Goal: Task Accomplishment & Management: Manage account settings

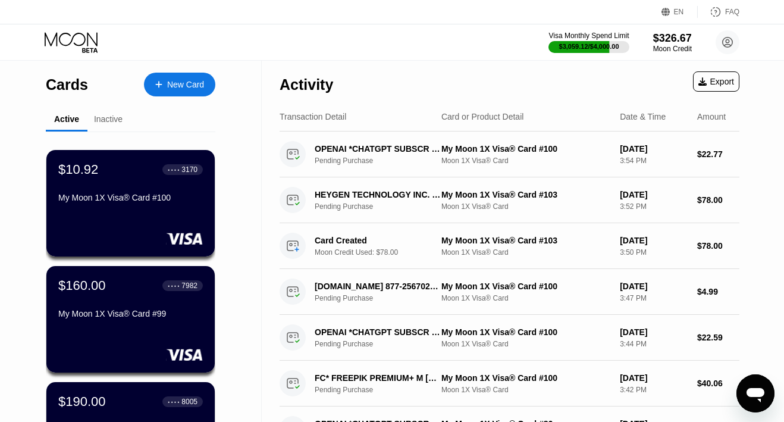
click at [84, 37] on icon at bounding box center [71, 39] width 53 height 14
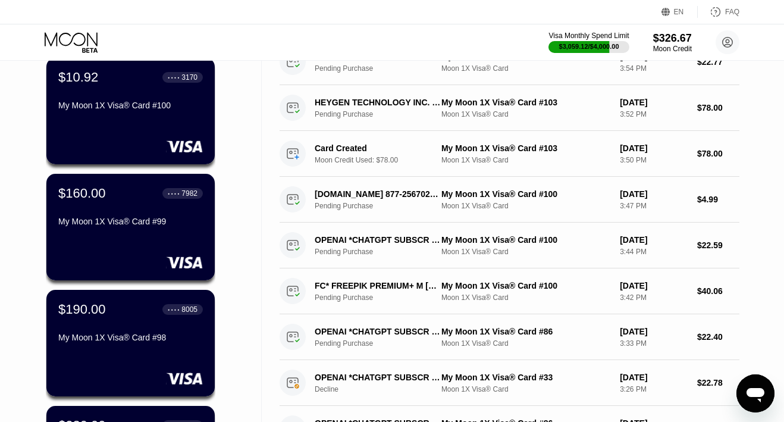
scroll to position [51, 0]
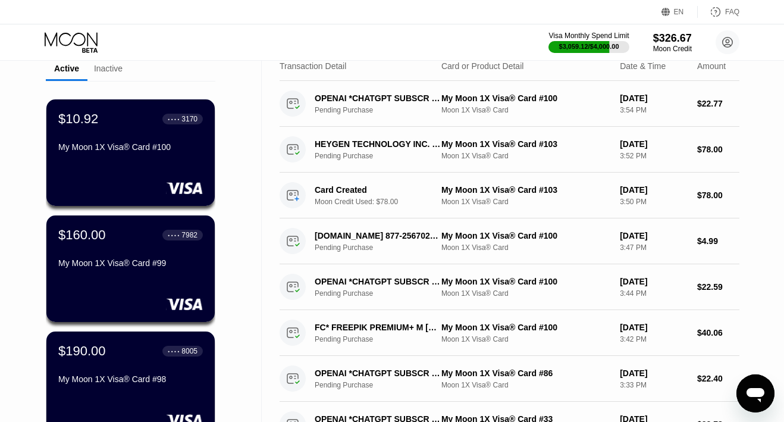
click at [92, 40] on icon at bounding box center [72, 42] width 55 height 21
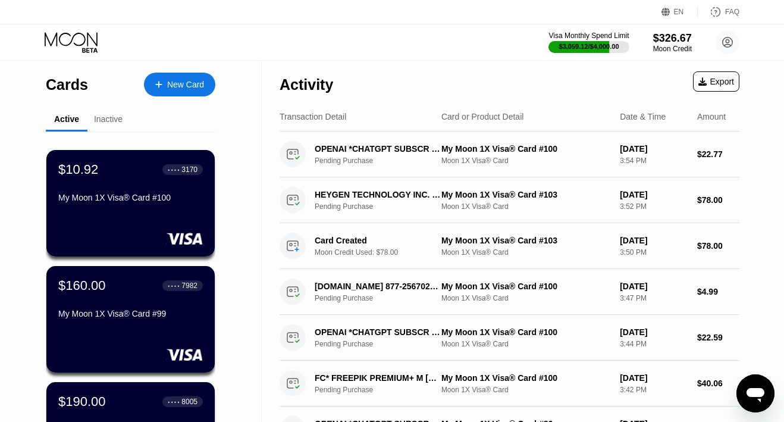
scroll to position [0, 0]
click at [112, 120] on div "Inactive" at bounding box center [108, 119] width 29 height 10
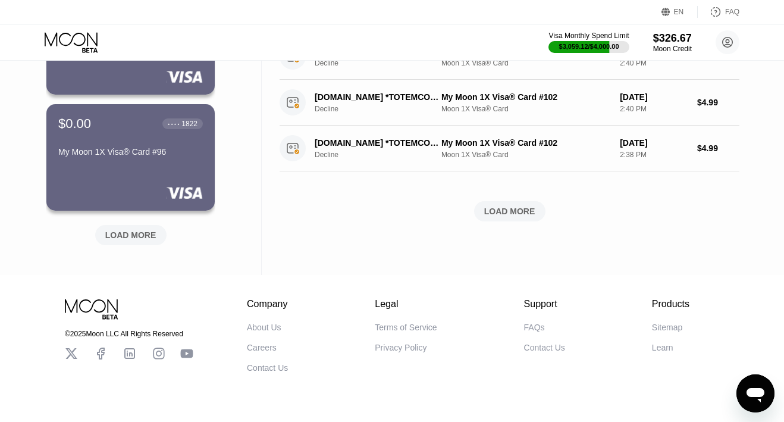
scroll to position [519, 0]
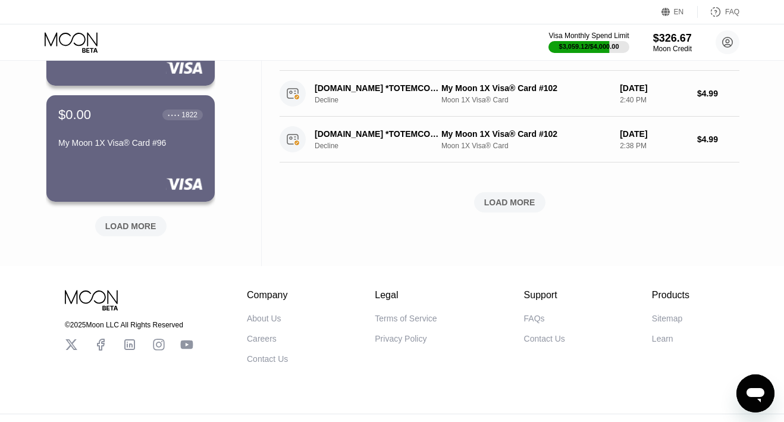
click at [121, 221] on div "LOAD MORE" at bounding box center [130, 226] width 51 height 11
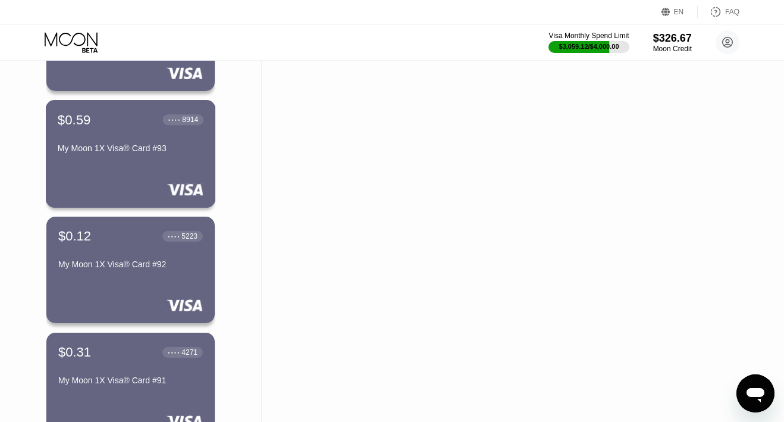
scroll to position [861, 1]
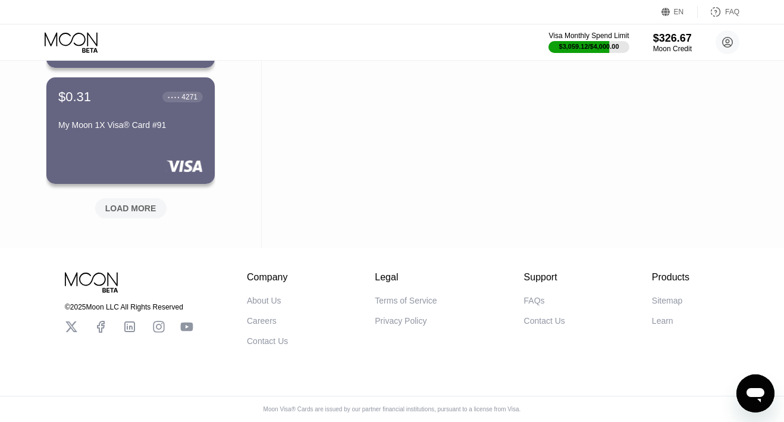
click at [116, 203] on div "LOAD MORE" at bounding box center [130, 208] width 51 height 11
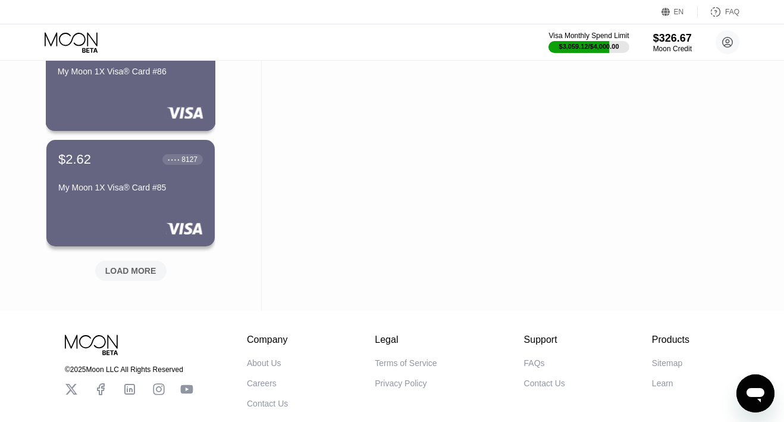
scroll to position [1674, 0]
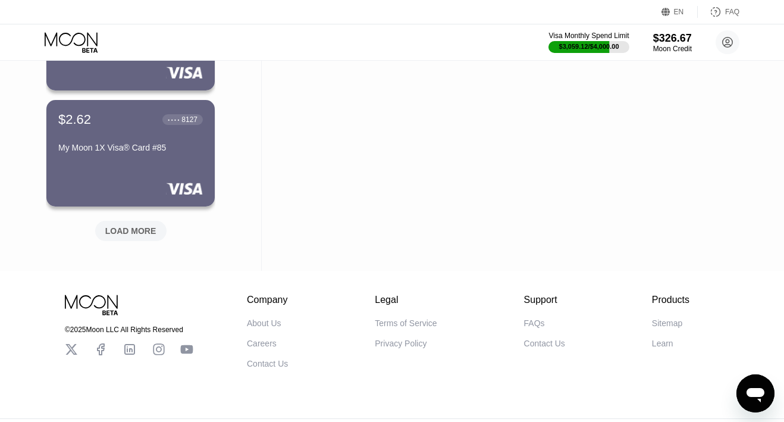
click at [116, 231] on div "LOAD MORE" at bounding box center [130, 230] width 51 height 11
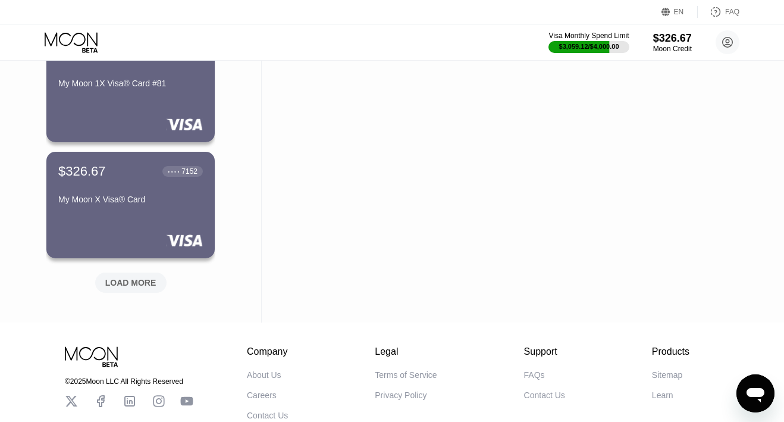
scroll to position [2210, 0]
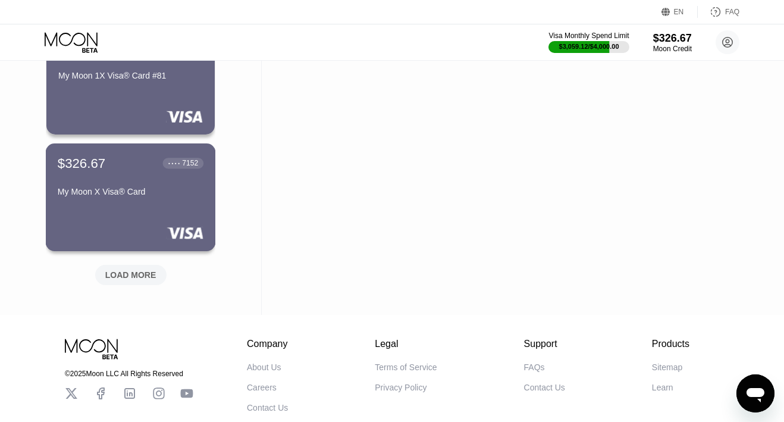
click at [116, 189] on div "My Moon X Visa® Card" at bounding box center [131, 192] width 146 height 10
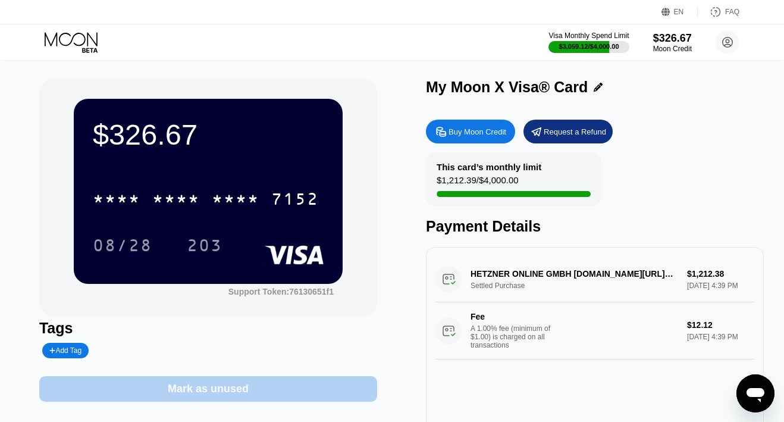
click at [175, 382] on div "Mark as unused" at bounding box center [208, 389] width 338 height 26
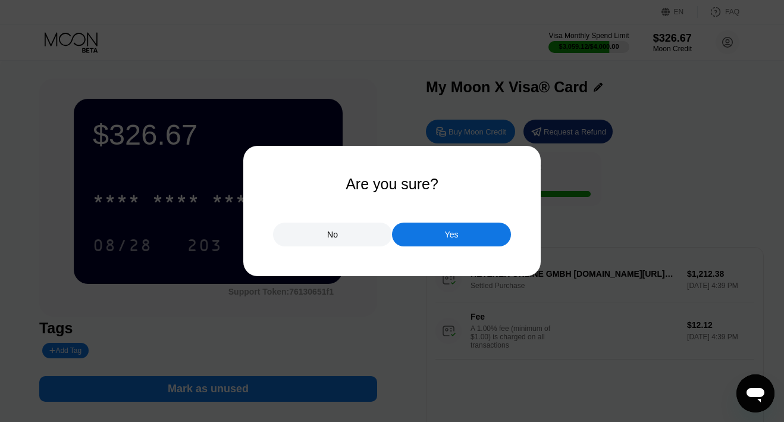
click at [447, 234] on div "Yes" at bounding box center [452, 234] width 14 height 11
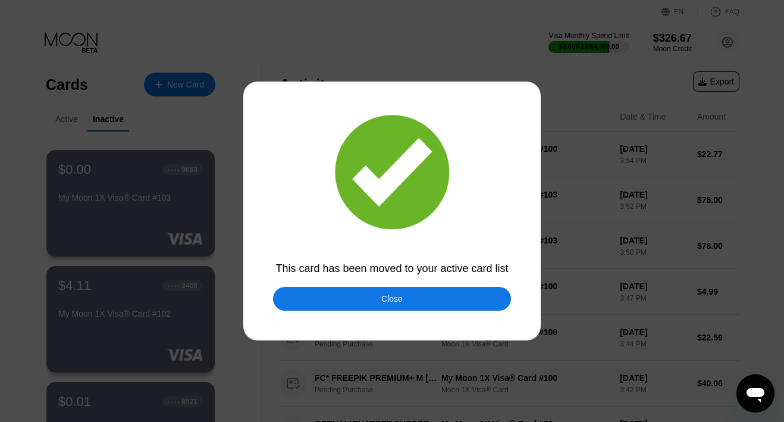
click at [425, 299] on div "Close" at bounding box center [392, 299] width 238 height 24
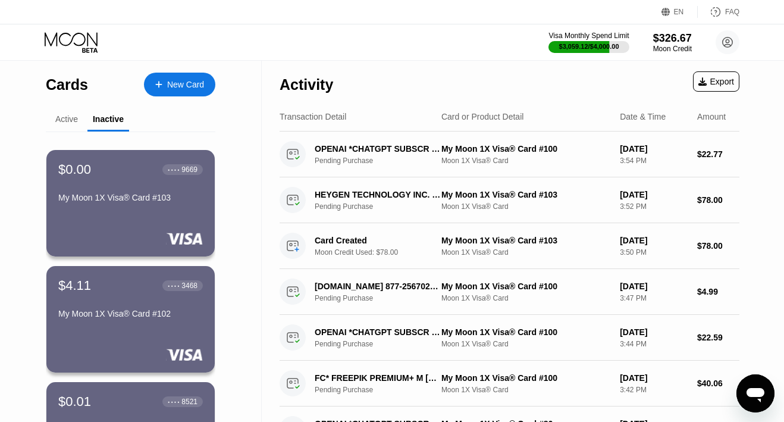
click at [83, 39] on icon at bounding box center [72, 42] width 55 height 21
click at [56, 121] on div "Active" at bounding box center [66, 119] width 23 height 10
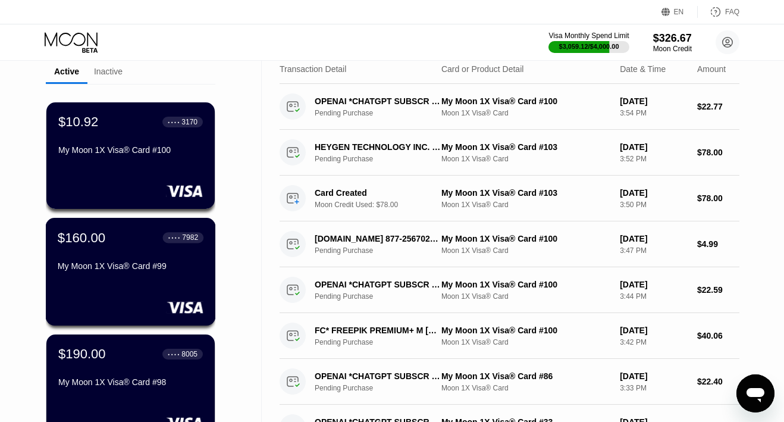
scroll to position [50, 0]
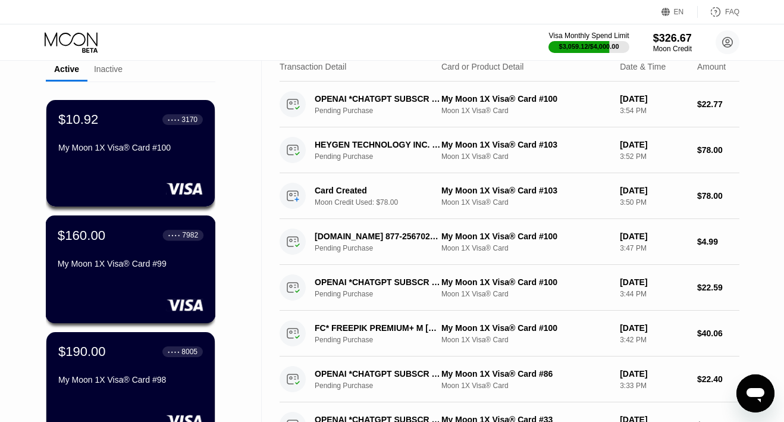
click at [123, 251] on div "$160.00 ● ● ● ● 7982 My Moon 1X Visa® Card #99" at bounding box center [131, 250] width 146 height 46
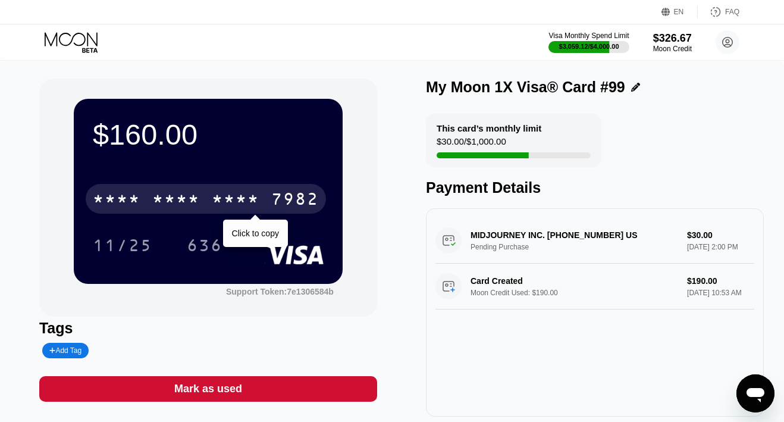
click at [198, 202] on div "* * * *" at bounding box center [176, 200] width 48 height 19
click at [198, 202] on div "6500" at bounding box center [176, 200] width 48 height 19
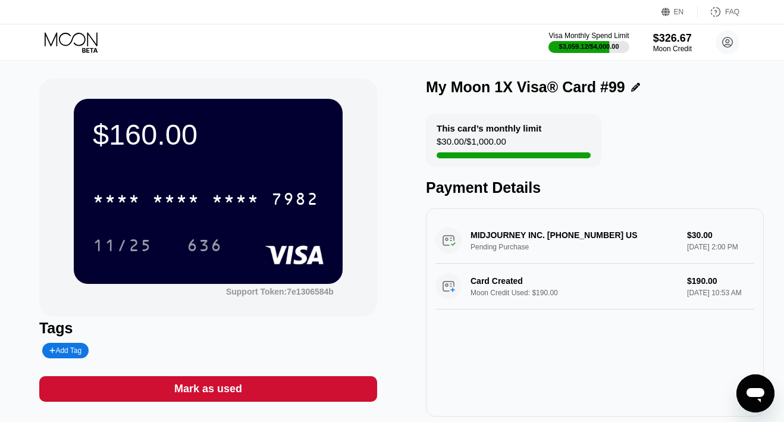
click at [74, 33] on icon at bounding box center [72, 42] width 55 height 21
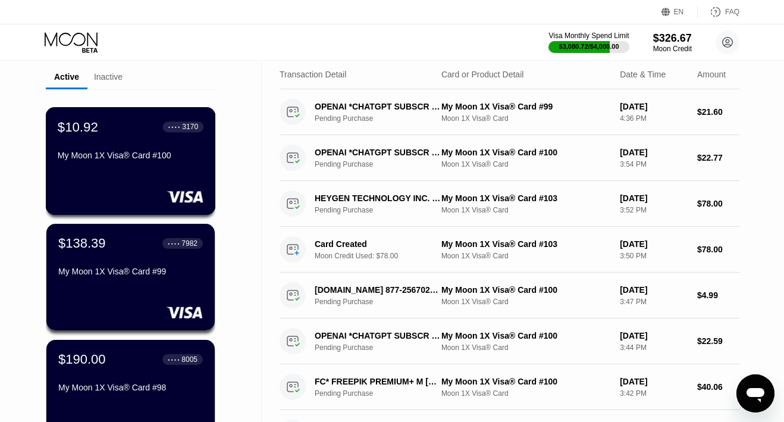
scroll to position [48, 0]
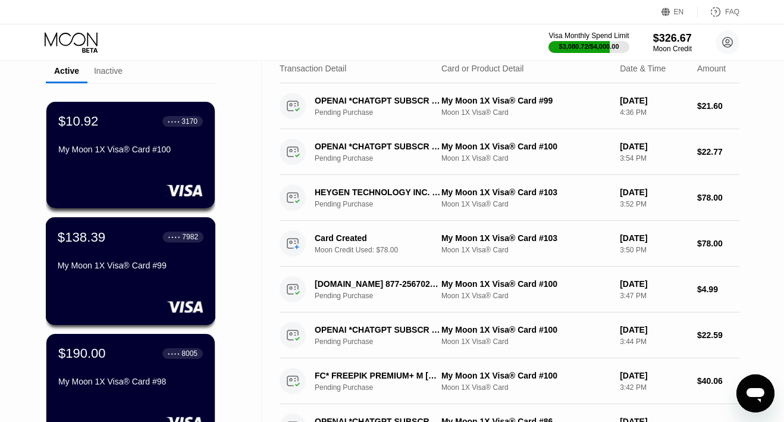
click at [123, 261] on div "My Moon 1X Visa® Card #99" at bounding box center [131, 266] width 146 height 10
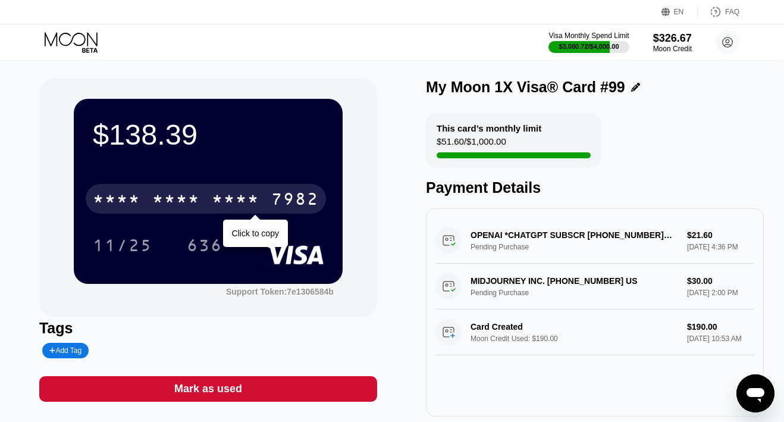
click at [164, 197] on div "* * * *" at bounding box center [176, 200] width 48 height 19
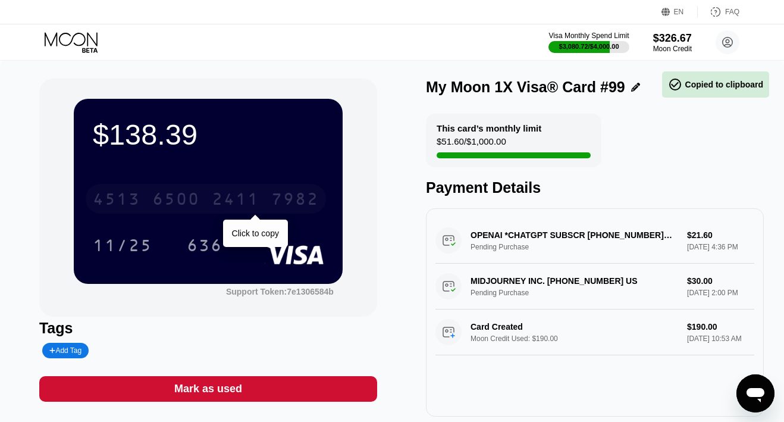
click at [164, 197] on div "6500" at bounding box center [176, 200] width 48 height 19
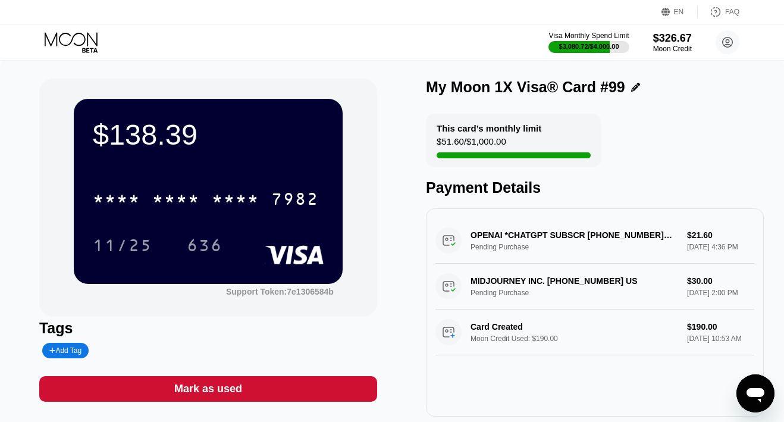
click at [70, 38] on icon at bounding box center [72, 42] width 55 height 21
